Goal: Task Accomplishment & Management: Manage account settings

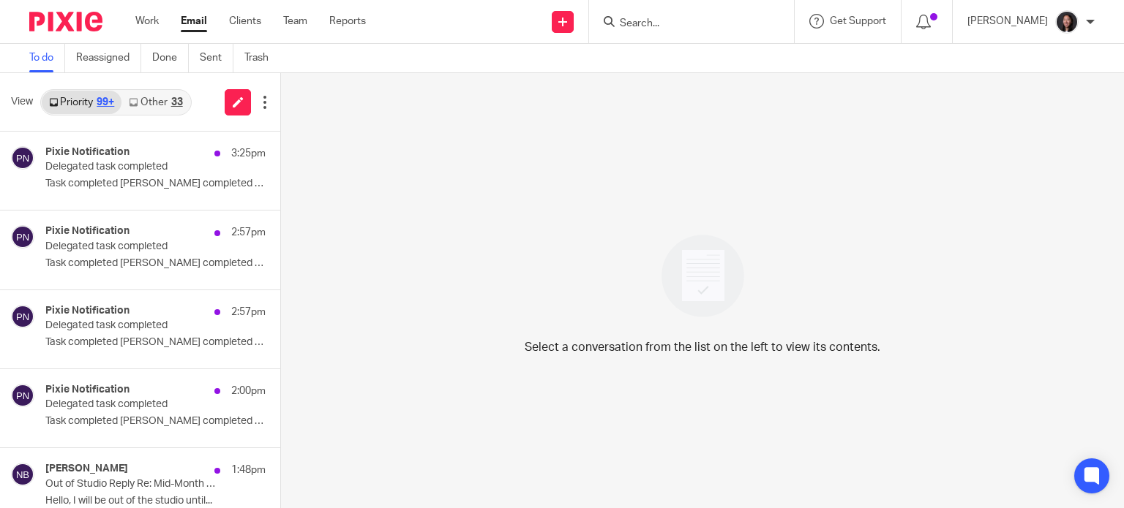
click at [122, 173] on p "Delegated task completed" at bounding box center [133, 167] width 176 height 12
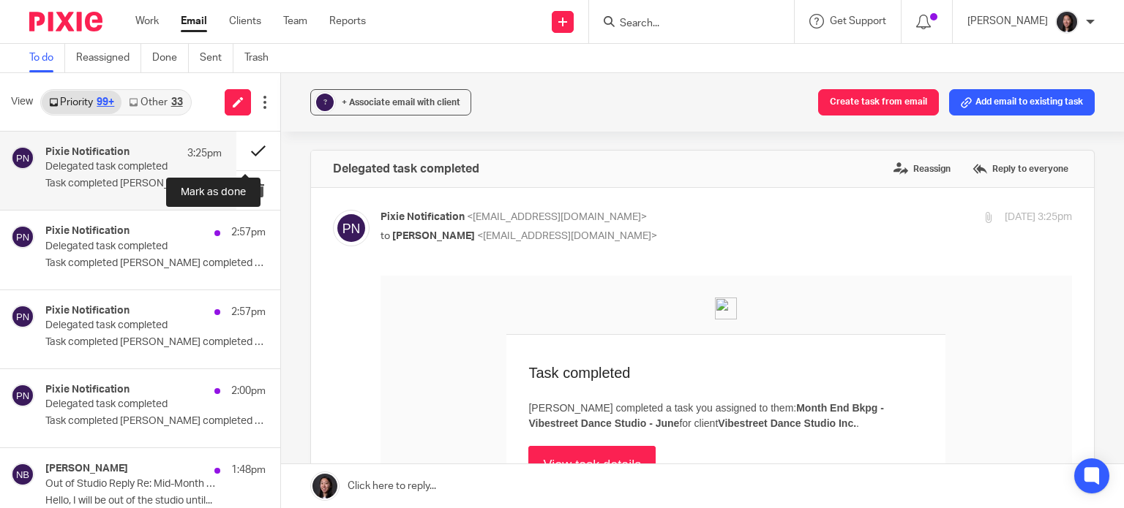
click at [243, 148] on button at bounding box center [258, 151] width 44 height 39
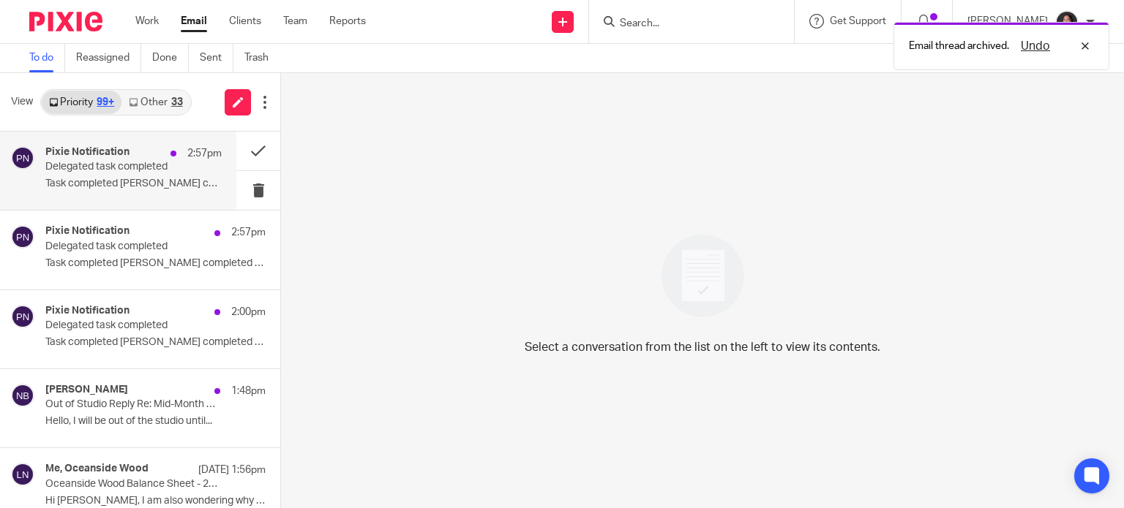
click at [136, 160] on div "Pixie Notification 2:57pm" at bounding box center [133, 153] width 176 height 15
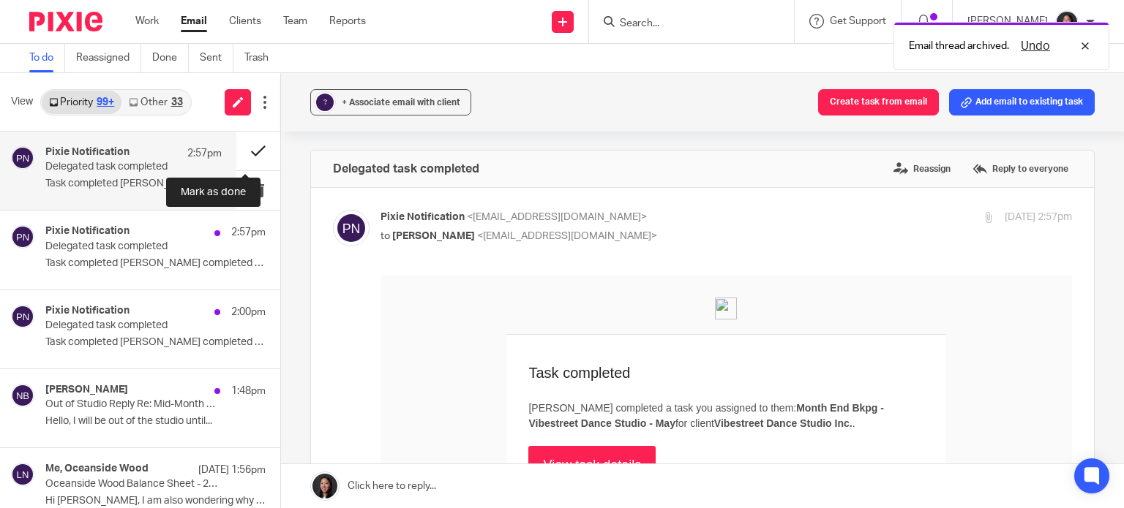
click at [241, 162] on button at bounding box center [258, 151] width 44 height 39
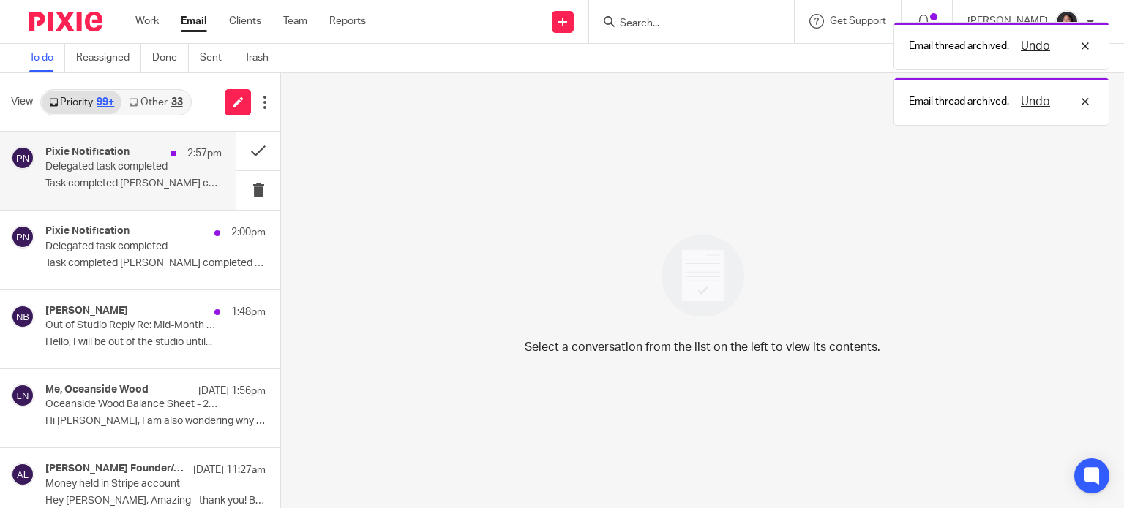
click at [138, 175] on div "Pixie Notification 2:57pm Delegated task completed Task completed Alicia Loewen…" at bounding box center [133, 170] width 176 height 49
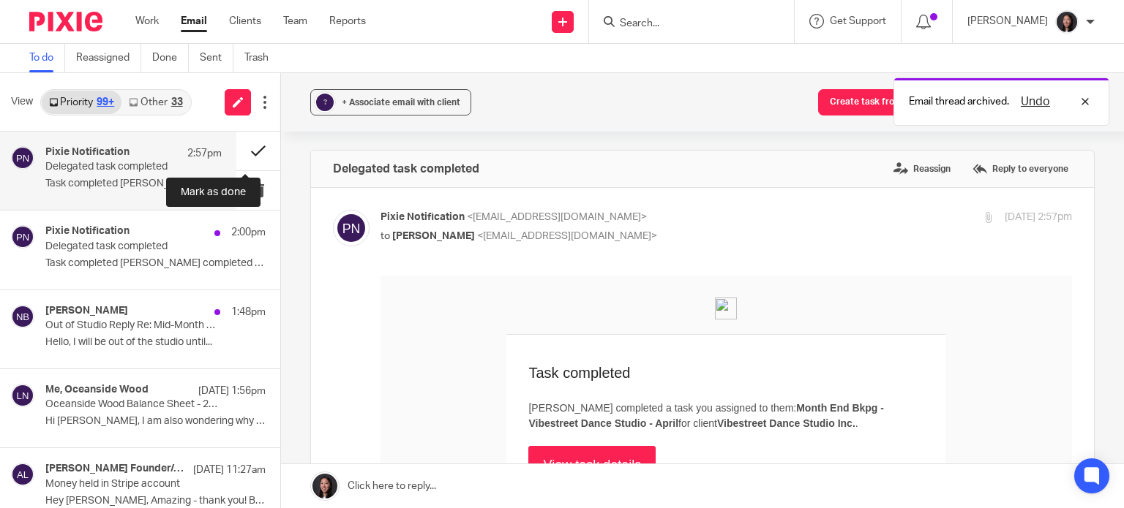
click at [236, 141] on button at bounding box center [258, 151] width 44 height 39
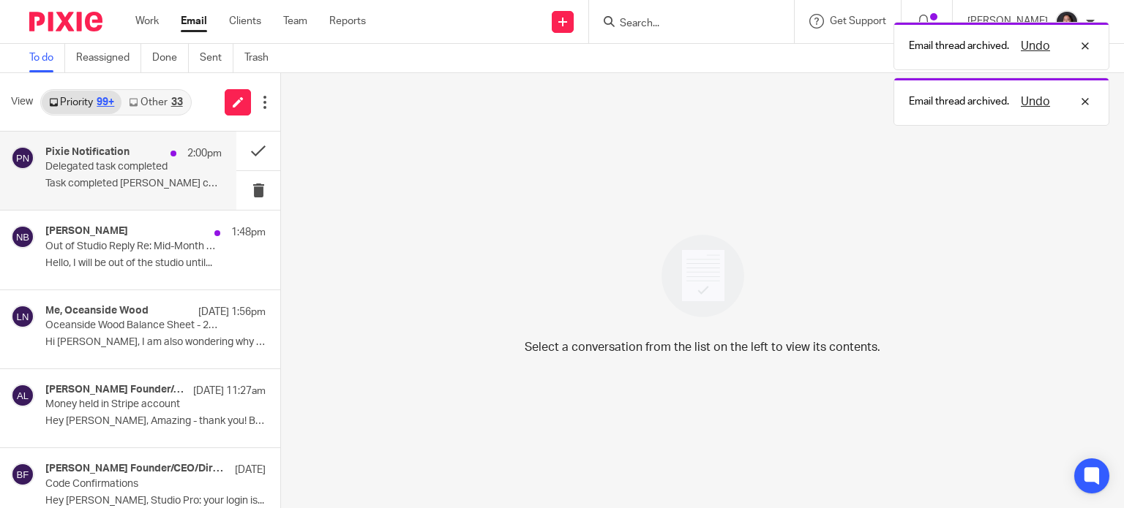
click at [138, 169] on p "Delegated task completed" at bounding box center [115, 167] width 141 height 12
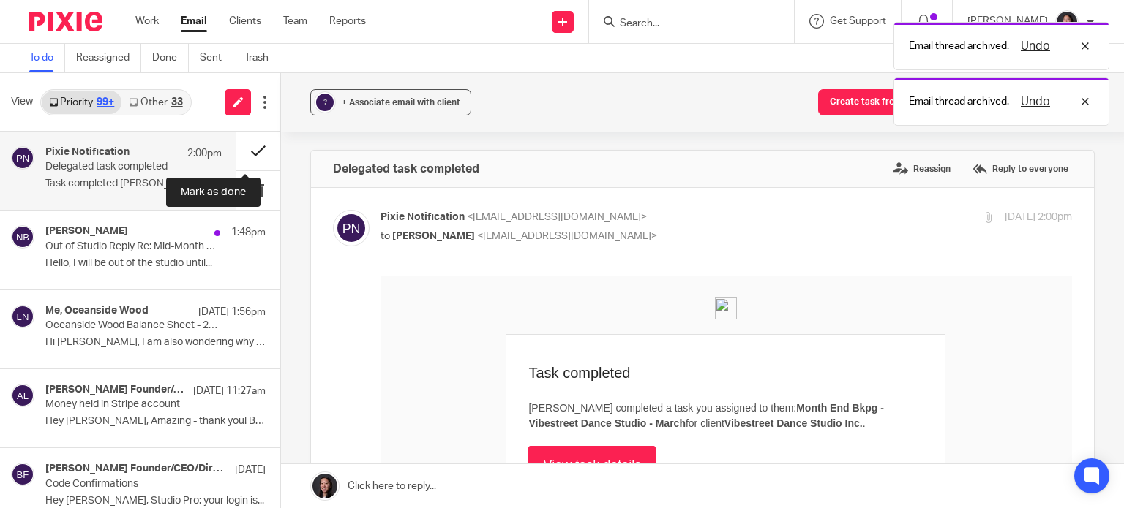
click at [244, 146] on button at bounding box center [258, 151] width 44 height 39
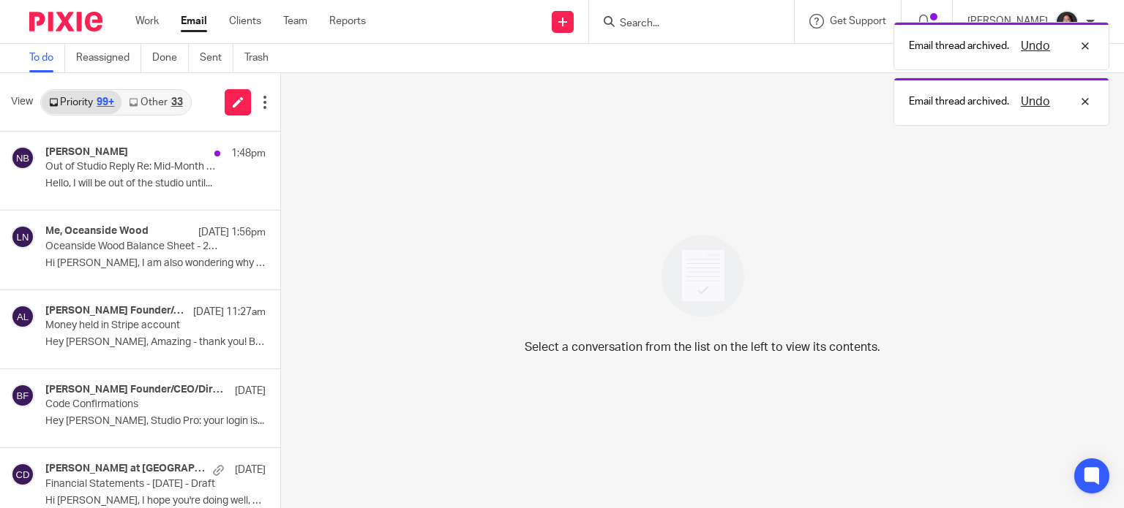
click at [155, 102] on link "Other 33" at bounding box center [155, 102] width 68 height 23
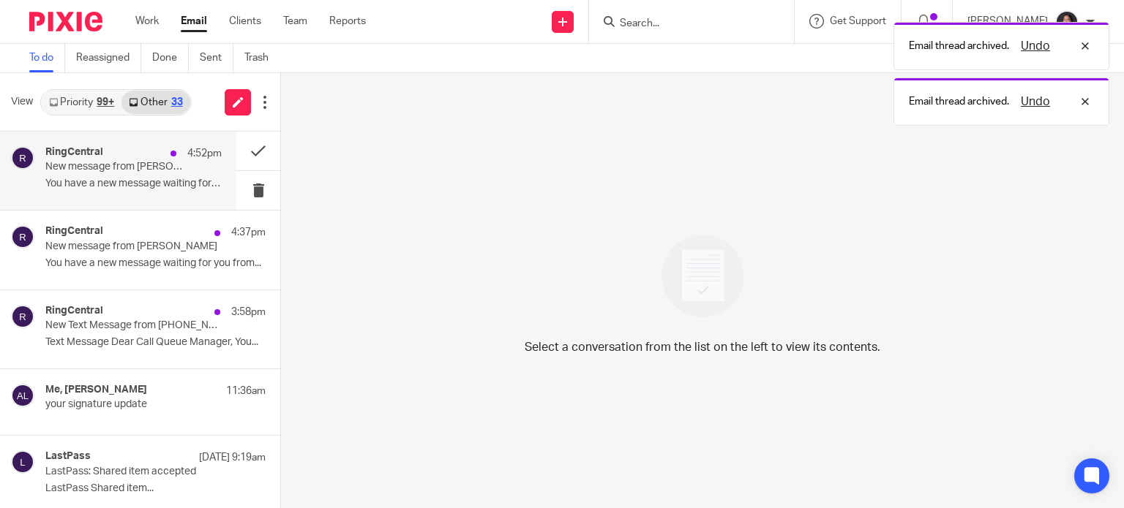
click at [153, 188] on p "You have a new message waiting for you from..." at bounding box center [133, 184] width 176 height 12
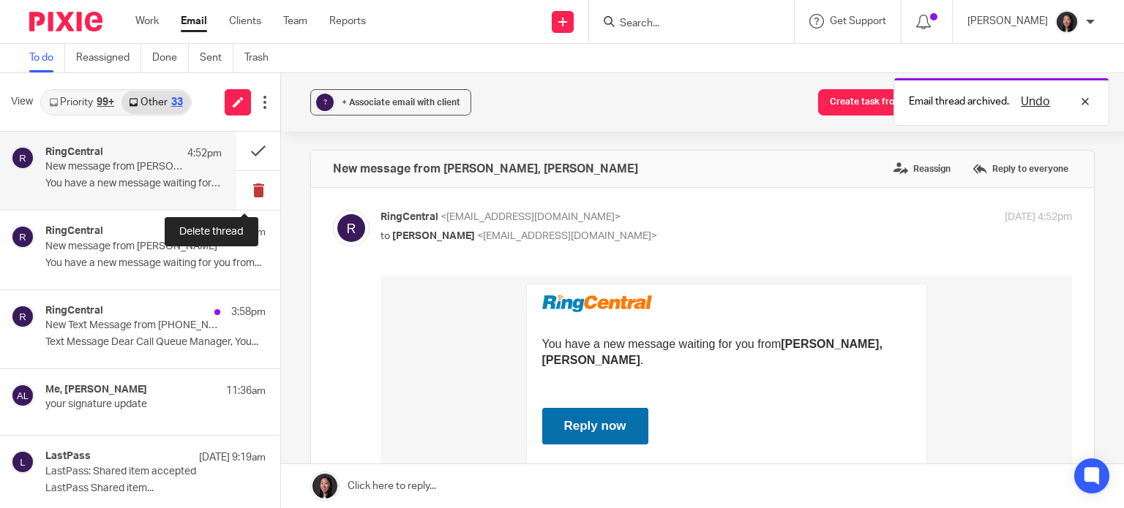
click at [236, 187] on button at bounding box center [258, 190] width 44 height 39
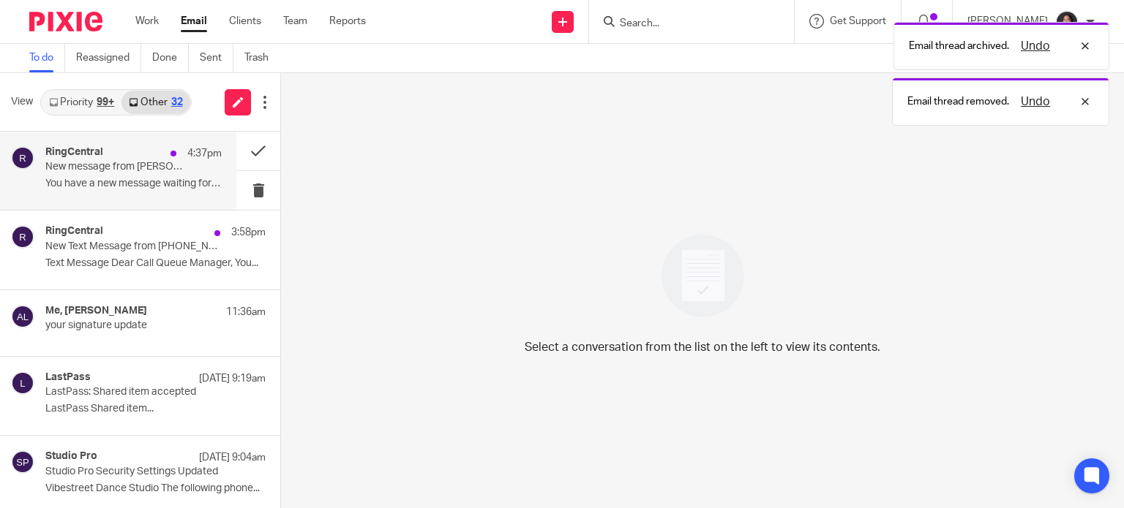
click at [149, 172] on p "New message from Rean Laxamana" at bounding box center [115, 167] width 141 height 12
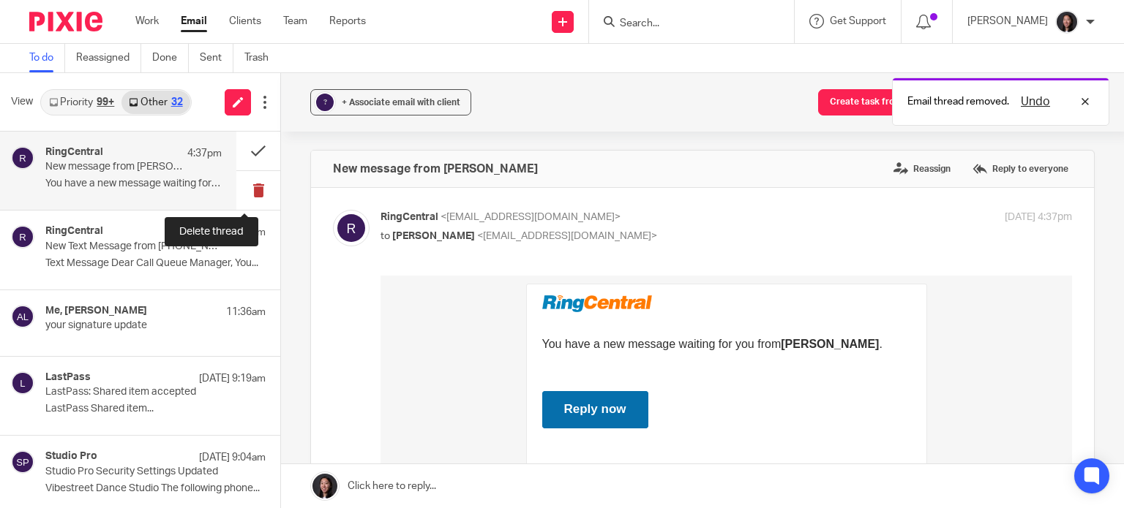
click at [238, 192] on button at bounding box center [258, 190] width 44 height 39
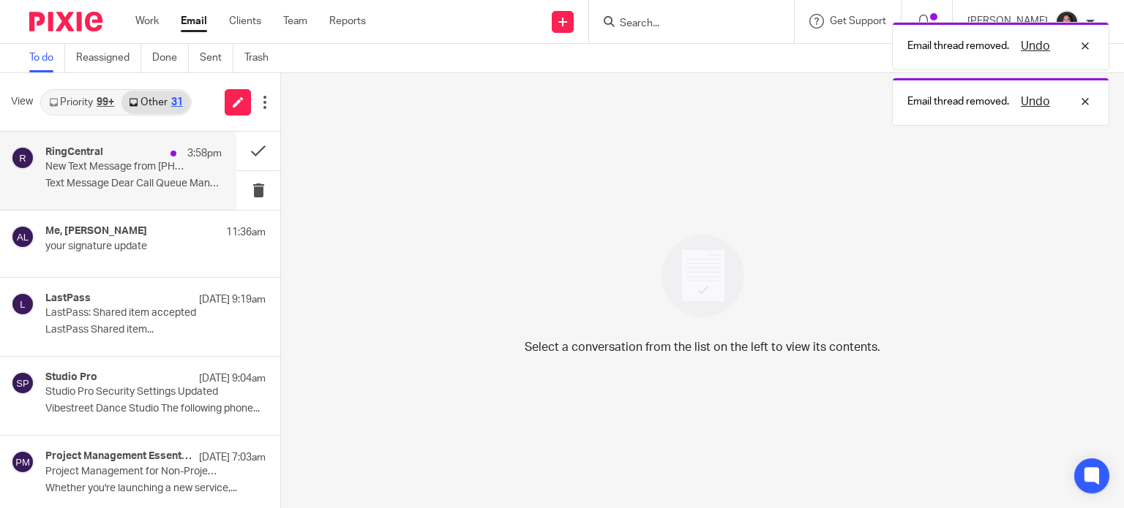
click at [140, 178] on p "Text Message Dear Call Queue Manager, You..." at bounding box center [133, 184] width 176 height 12
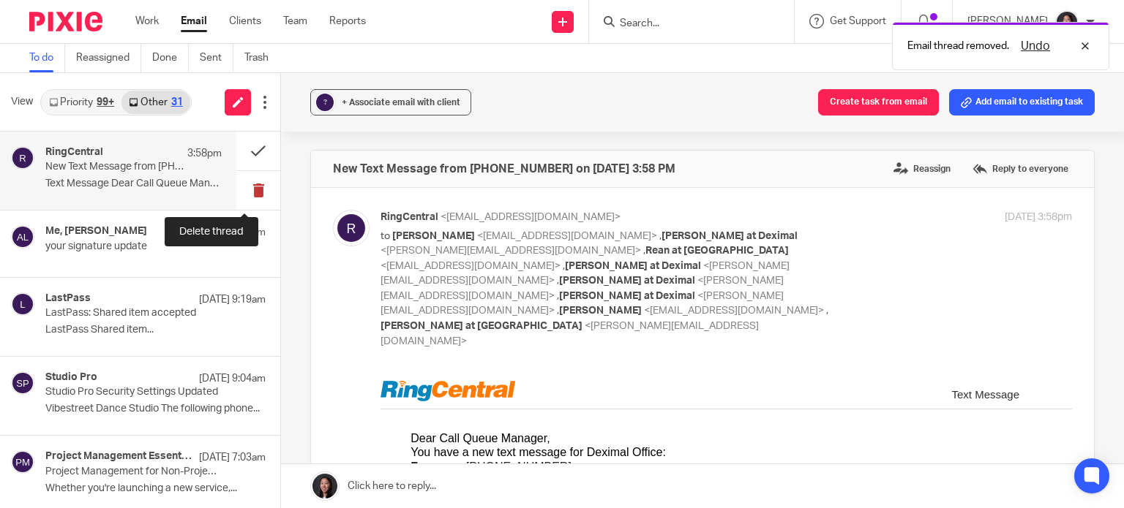
click at [241, 182] on button at bounding box center [258, 190] width 44 height 39
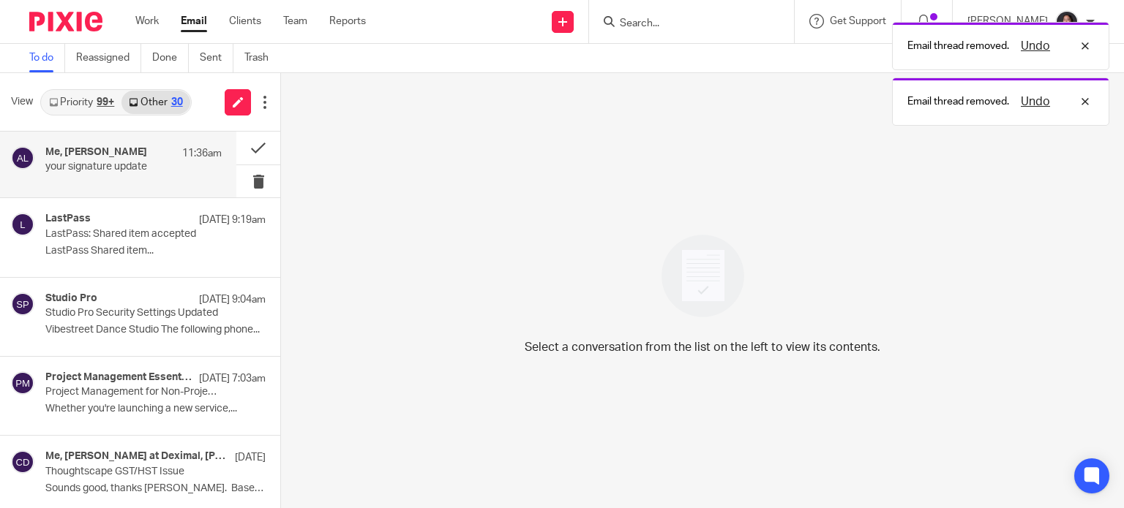
click at [100, 162] on p "your signature update" at bounding box center [115, 167] width 141 height 12
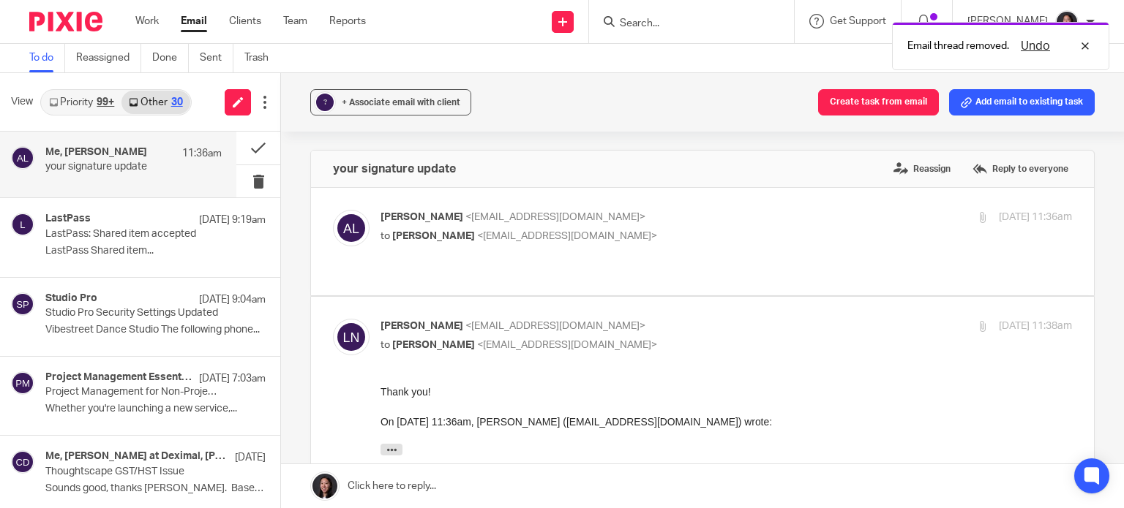
click at [77, 99] on link "Priority 99+" at bounding box center [82, 102] width 80 height 23
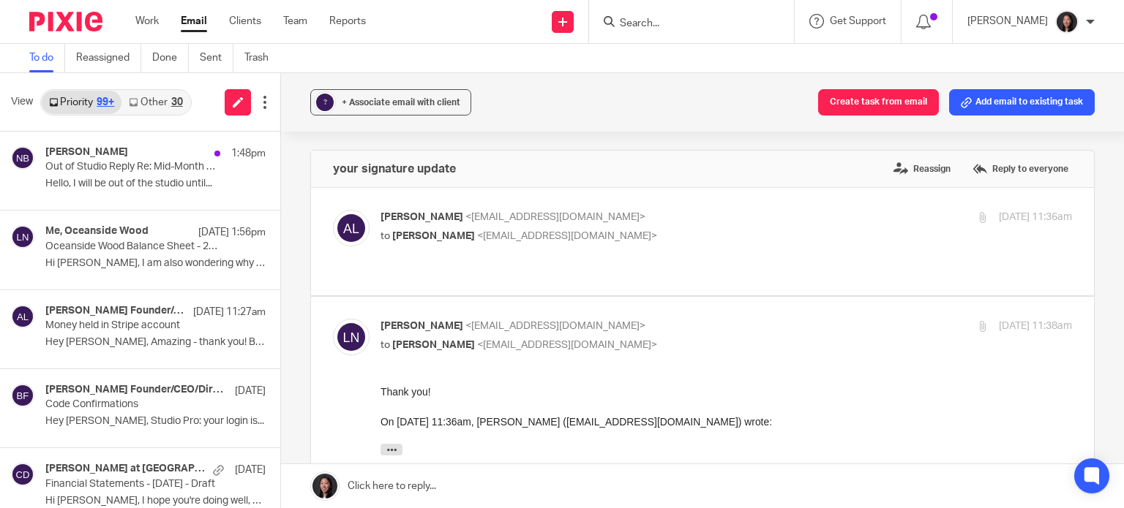
click at [168, 102] on link "Other 30" at bounding box center [155, 102] width 68 height 23
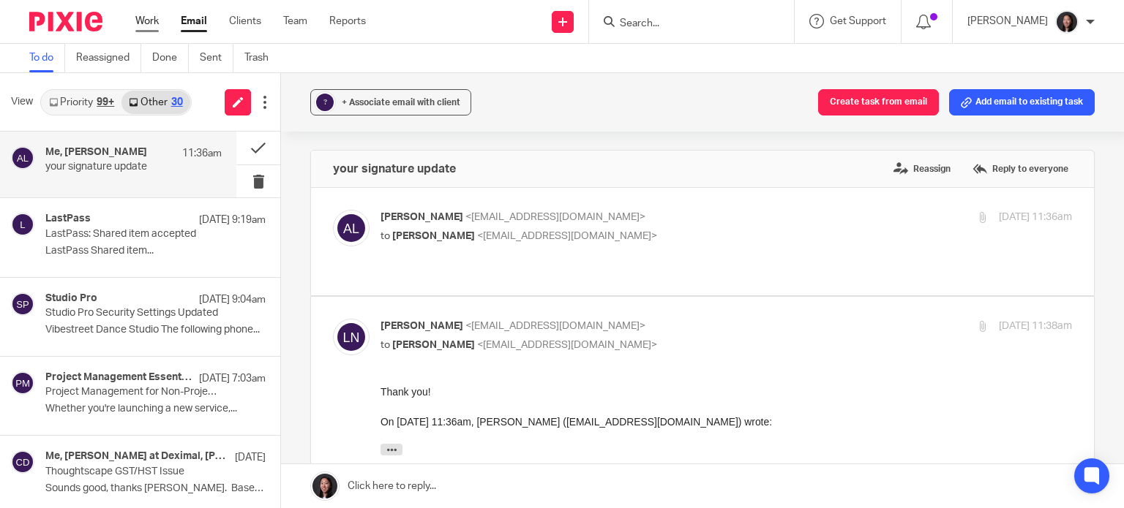
click at [149, 18] on link "Work" at bounding box center [146, 21] width 23 height 15
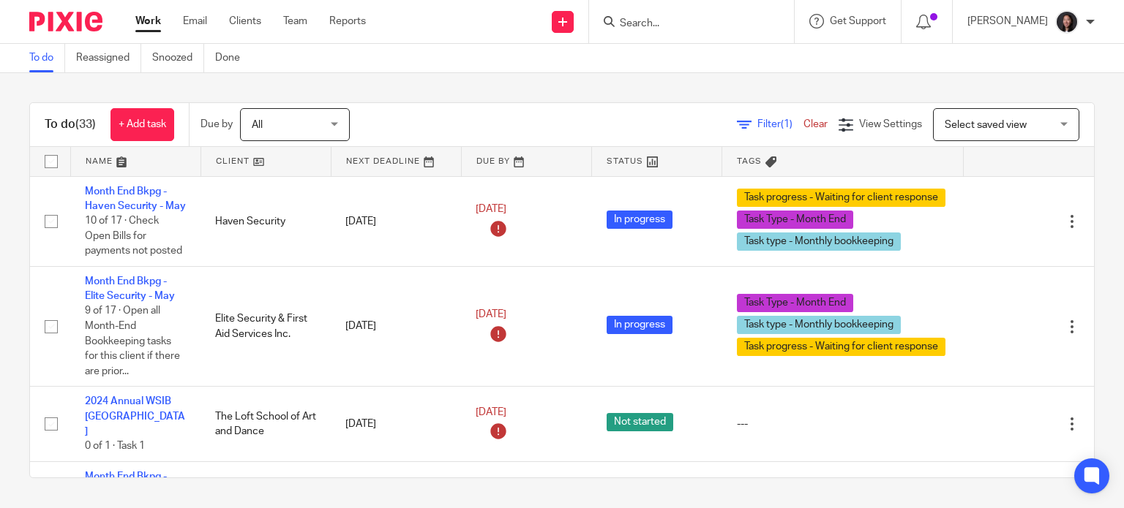
click at [271, 165] on link at bounding box center [265, 161] width 129 height 29
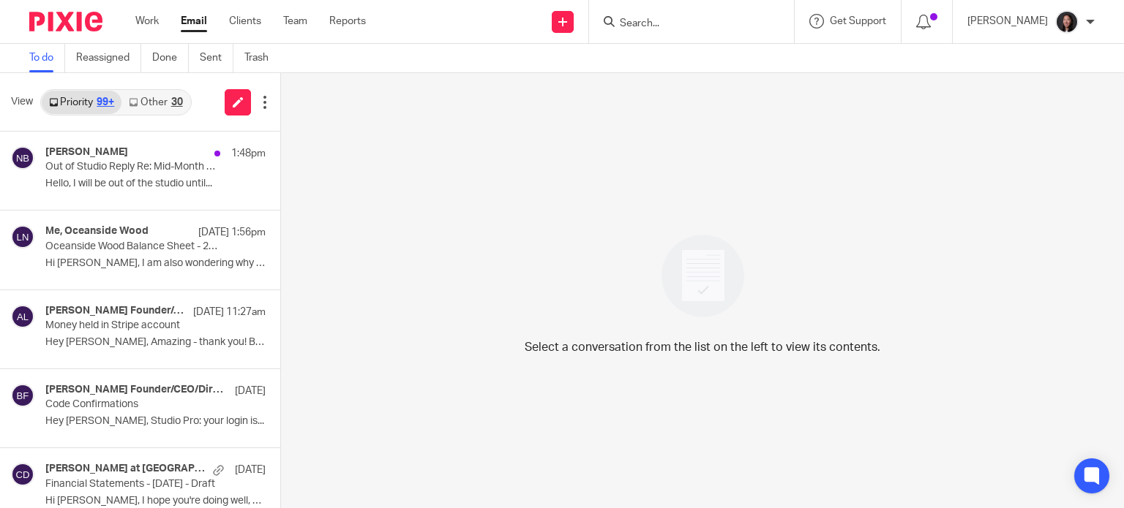
click at [161, 101] on link "Other 30" at bounding box center [155, 102] width 68 height 23
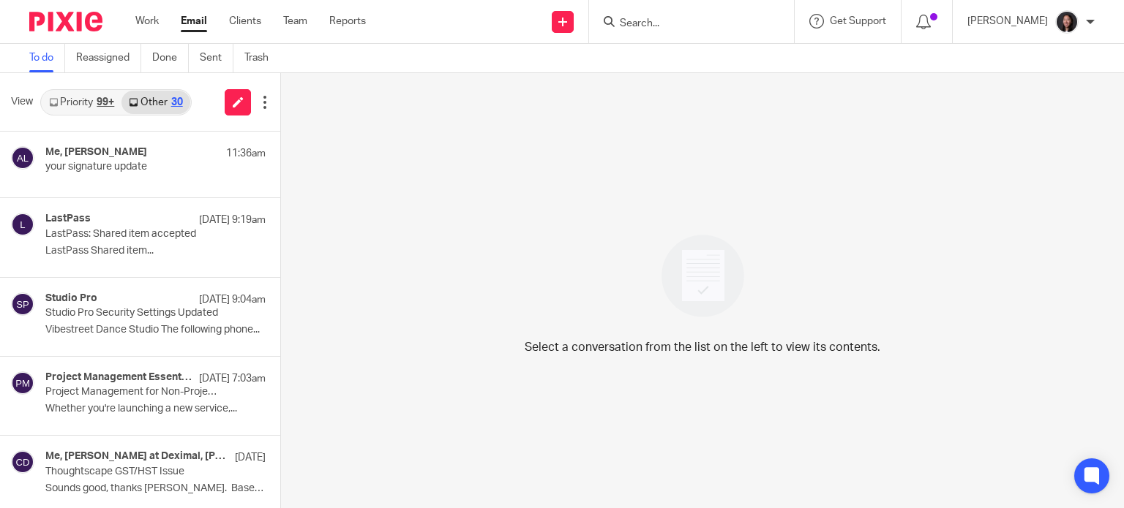
click at [91, 96] on link "Priority 99+" at bounding box center [82, 102] width 80 height 23
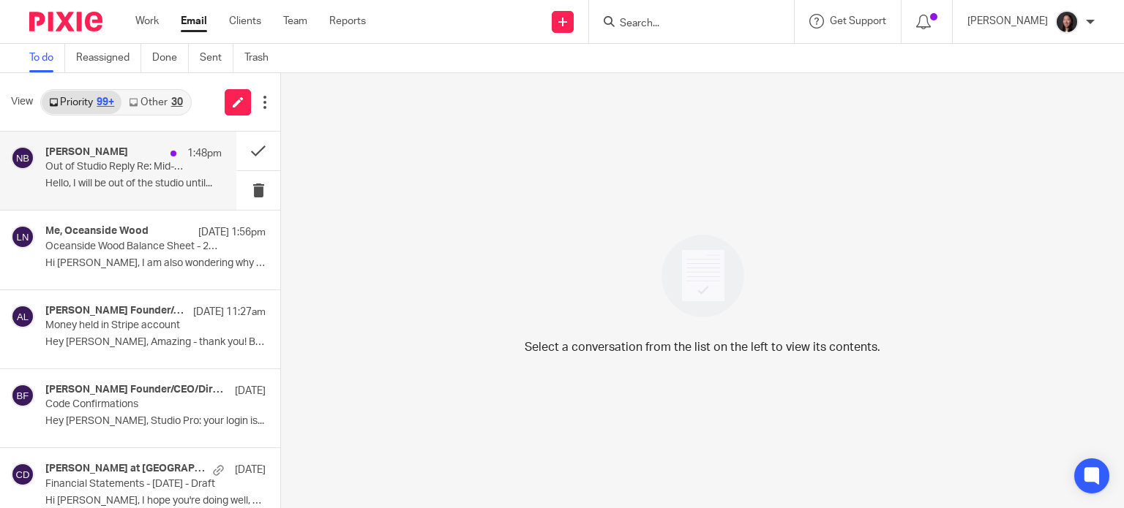
click at [120, 165] on p "Out of Studio Reply Re: Mid-Month Review List - [DATE]" at bounding box center [115, 167] width 141 height 12
